Goal: Task Accomplishment & Management: Use online tool/utility

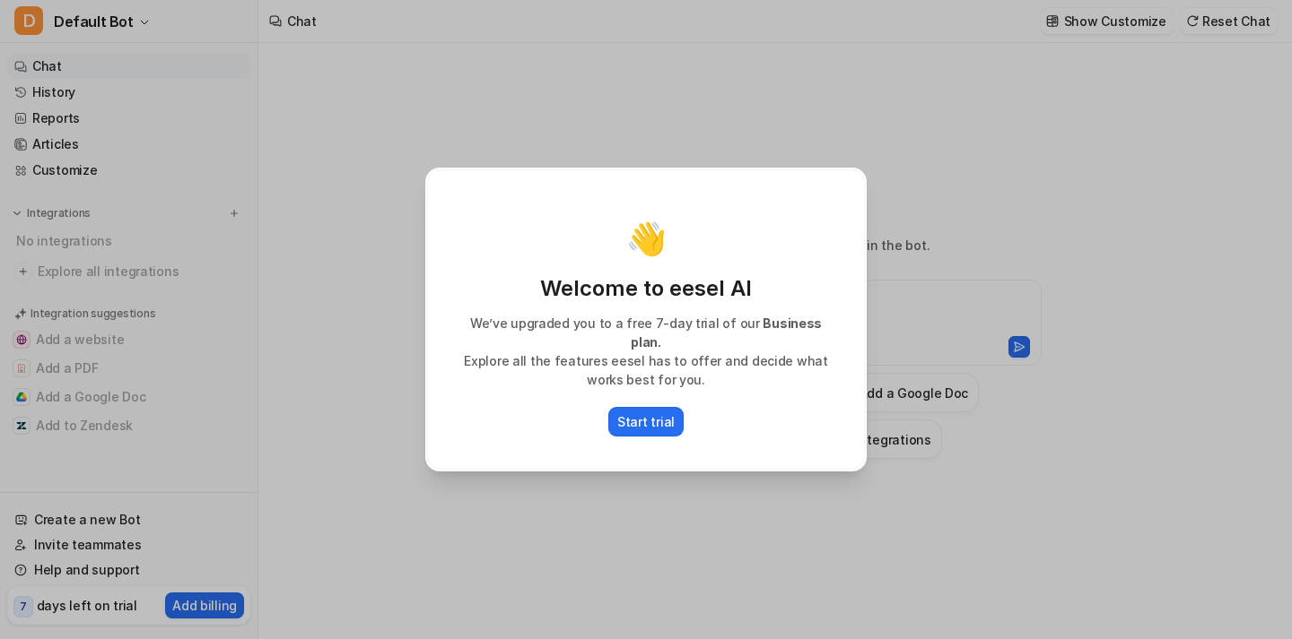
type textarea "**********"
click at [648, 417] on p "Start trial" at bounding box center [645, 422] width 57 height 19
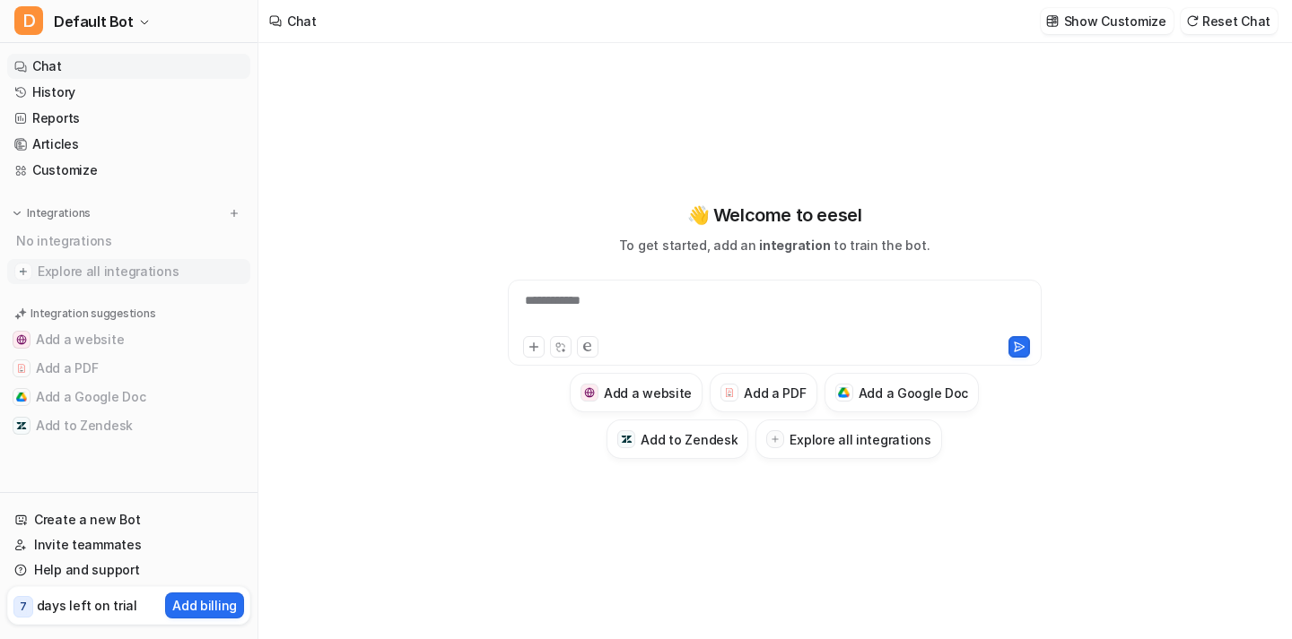
click at [94, 274] on span "Explore all integrations" at bounding box center [140, 271] width 205 height 29
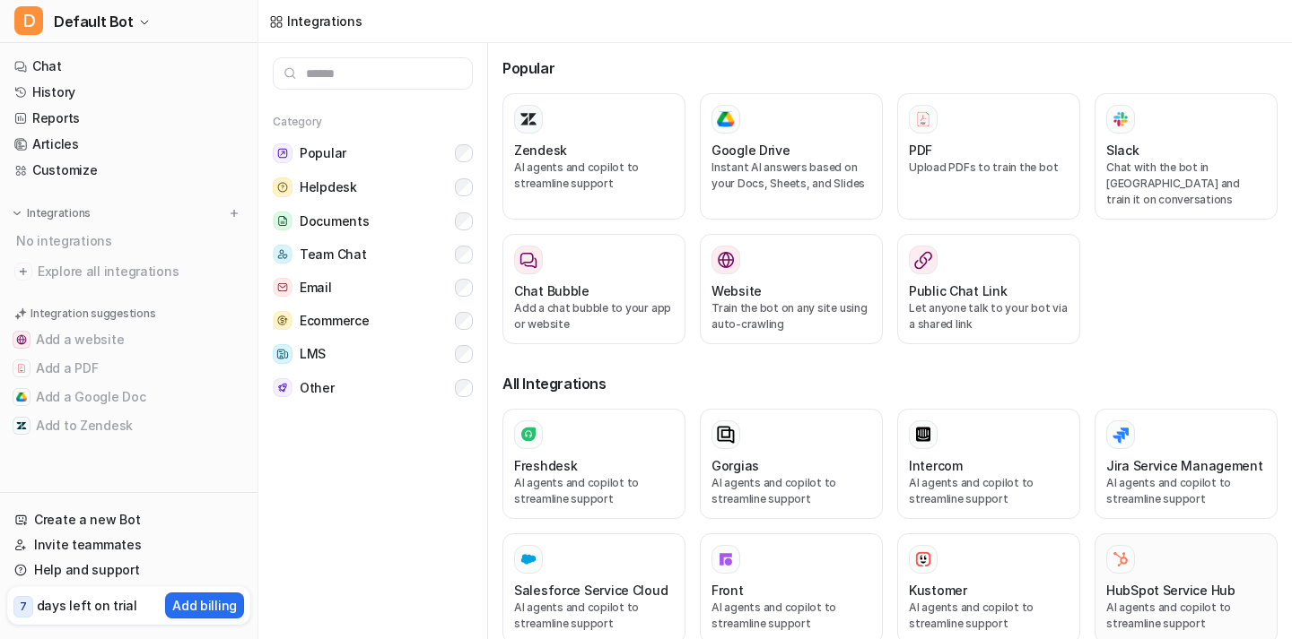
click at [1138, 581] on h3 "HubSpot Service Hub" at bounding box center [1170, 590] width 129 height 19
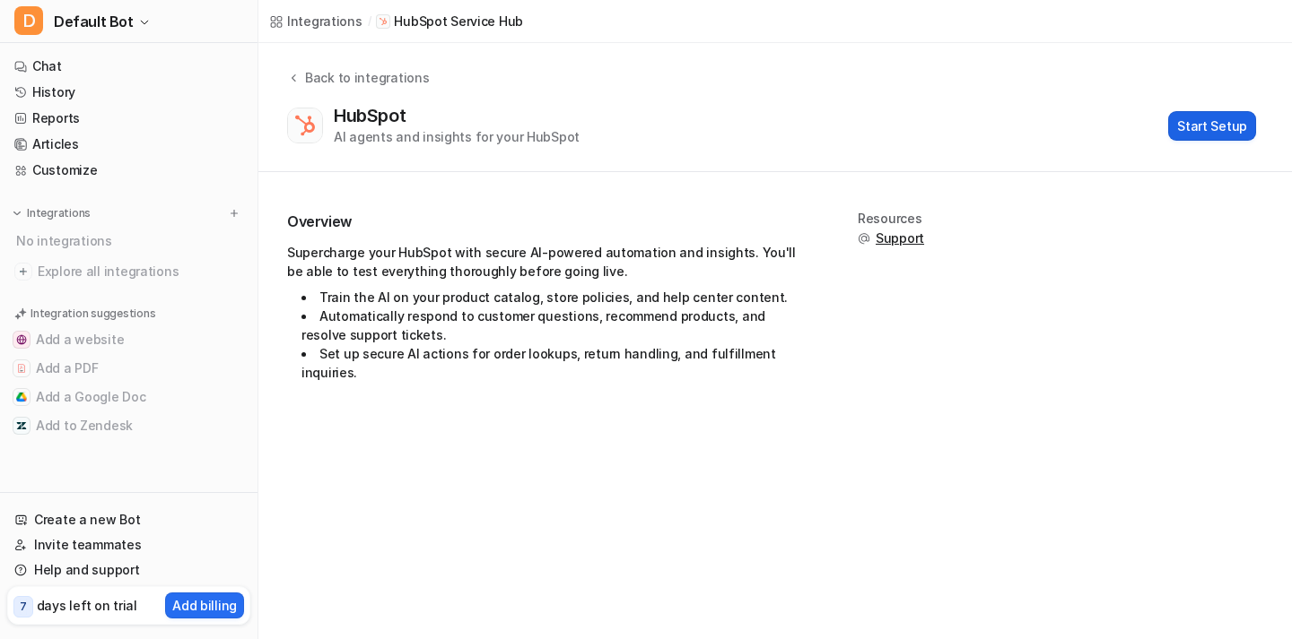
click at [1235, 126] on button "Start Setup" at bounding box center [1212, 126] width 88 height 30
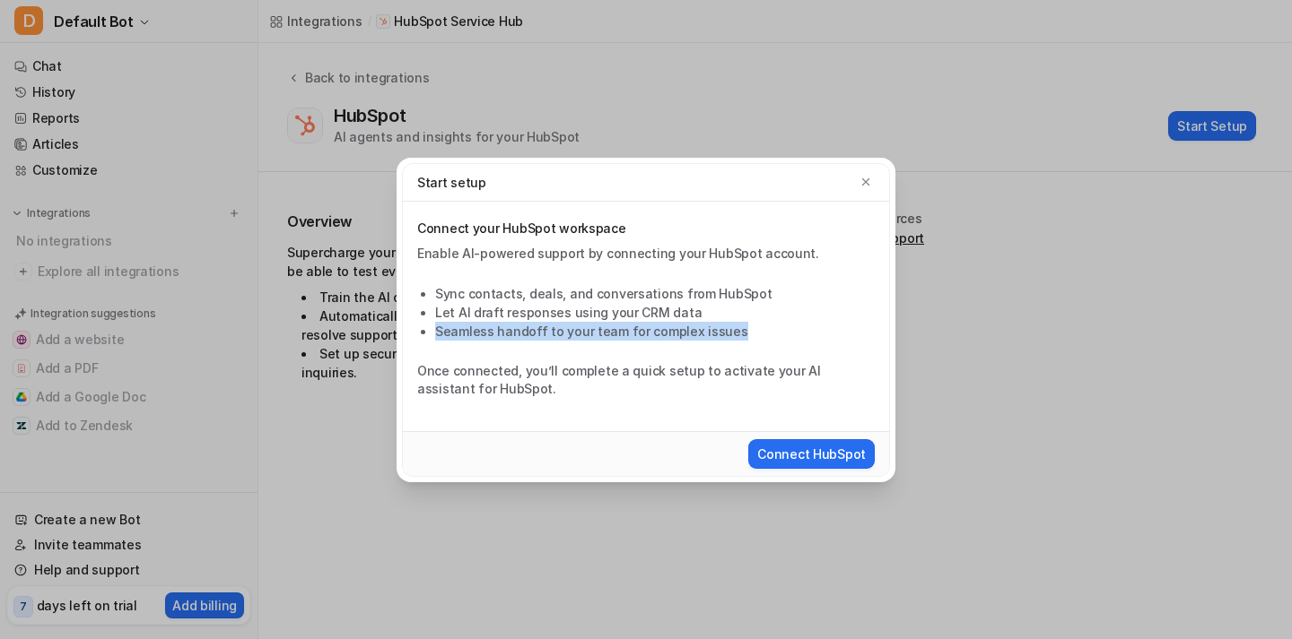
drag, startPoint x: 435, startPoint y: 327, endPoint x: 743, endPoint y: 326, distance: 307.6
click at [743, 326] on li "Seamless handoff to your team for complex issues" at bounding box center [654, 331] width 439 height 19
click at [826, 456] on button "Connect HubSpot" at bounding box center [811, 454] width 126 height 30
